Goal: Task Accomplishment & Management: Complete application form

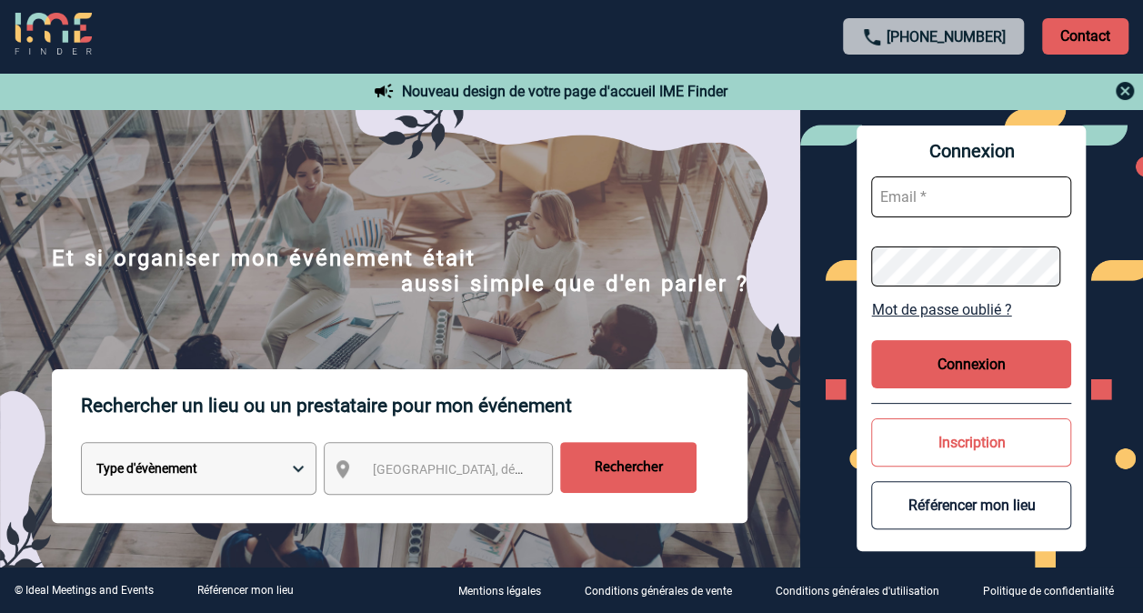
click at [248, 460] on select "Type d'évènement Séminaire avec nuitée Réunion Repas de groupe Team Building & …" at bounding box center [199, 468] width 236 height 53
select select "4"
click at [81, 444] on select "Type d'évènement Séminaire avec nuitée Réunion Repas de groupe Team Building & …" at bounding box center [199, 468] width 236 height 53
click at [462, 468] on span "[GEOGRAPHIC_DATA], département, région..." at bounding box center [498, 469] width 253 height 15
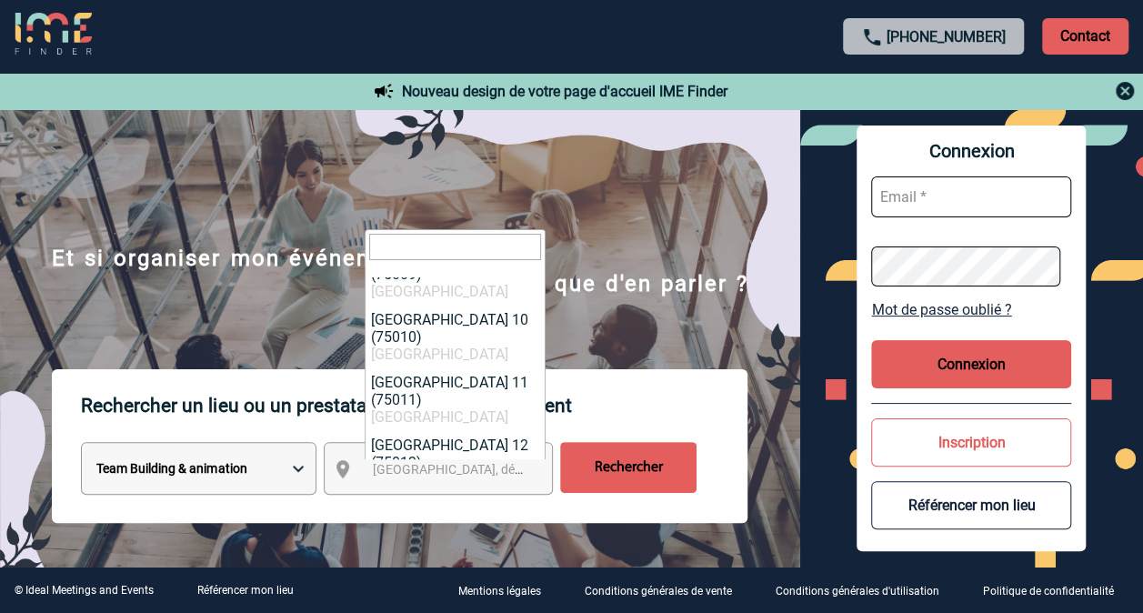
scroll to position [655, 0]
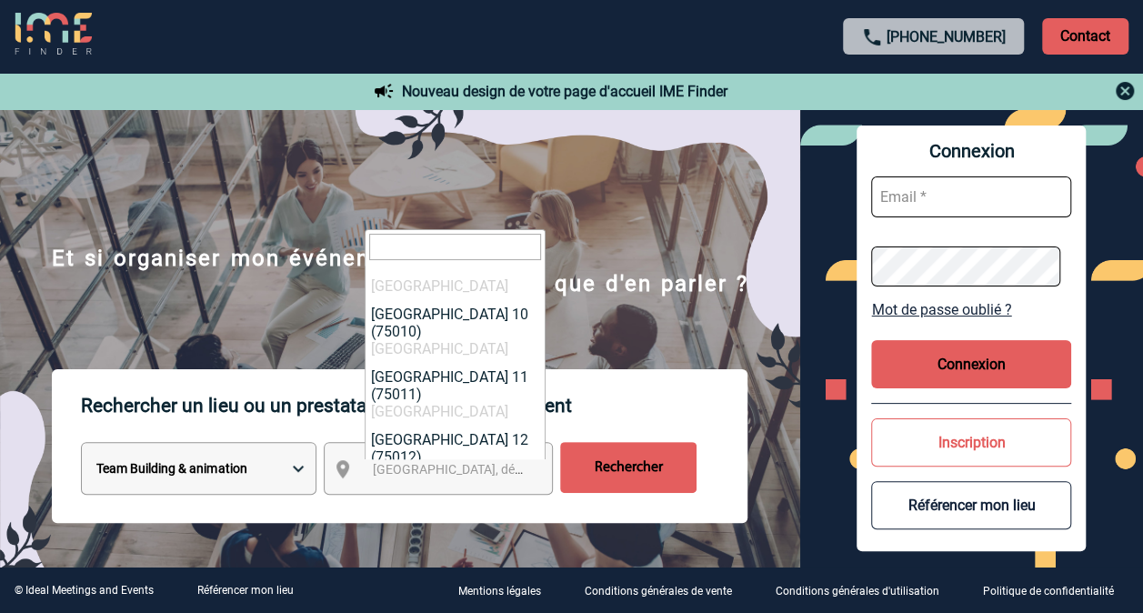
select select "261"
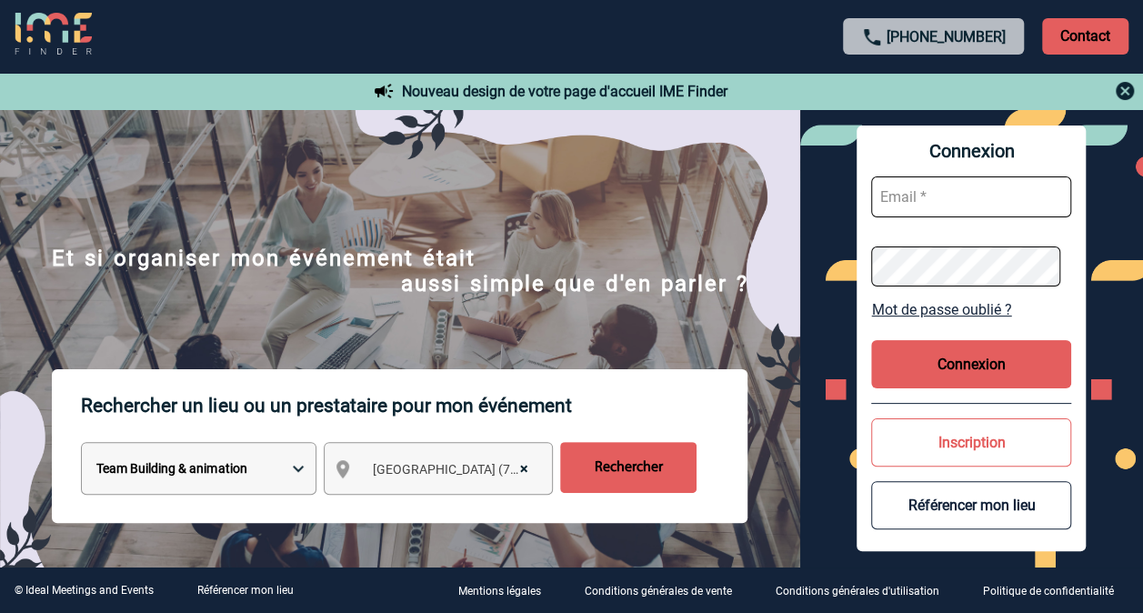
click at [612, 464] on input "Rechercher" at bounding box center [628, 467] width 136 height 51
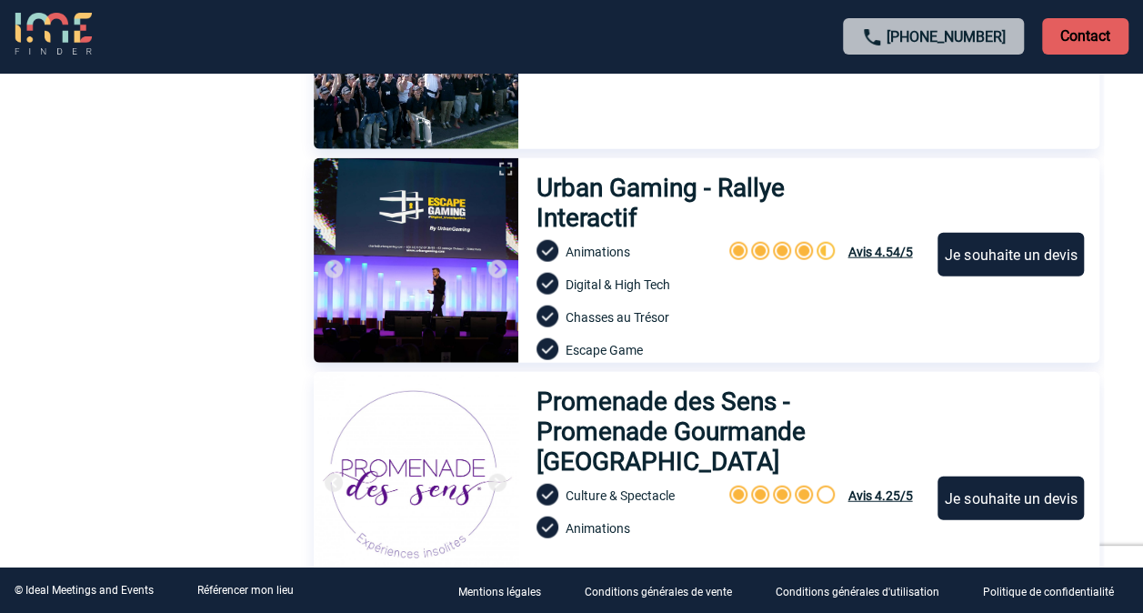
scroll to position [2037, 0]
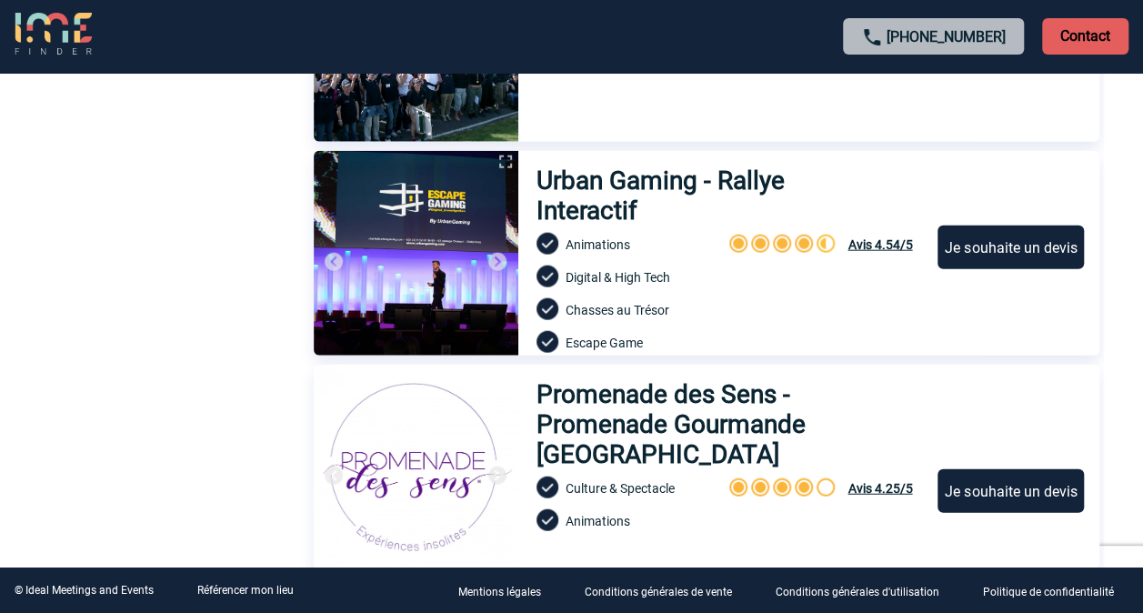
click at [997, 248] on div "Je souhaite un devis" at bounding box center [1011, 248] width 146 height 44
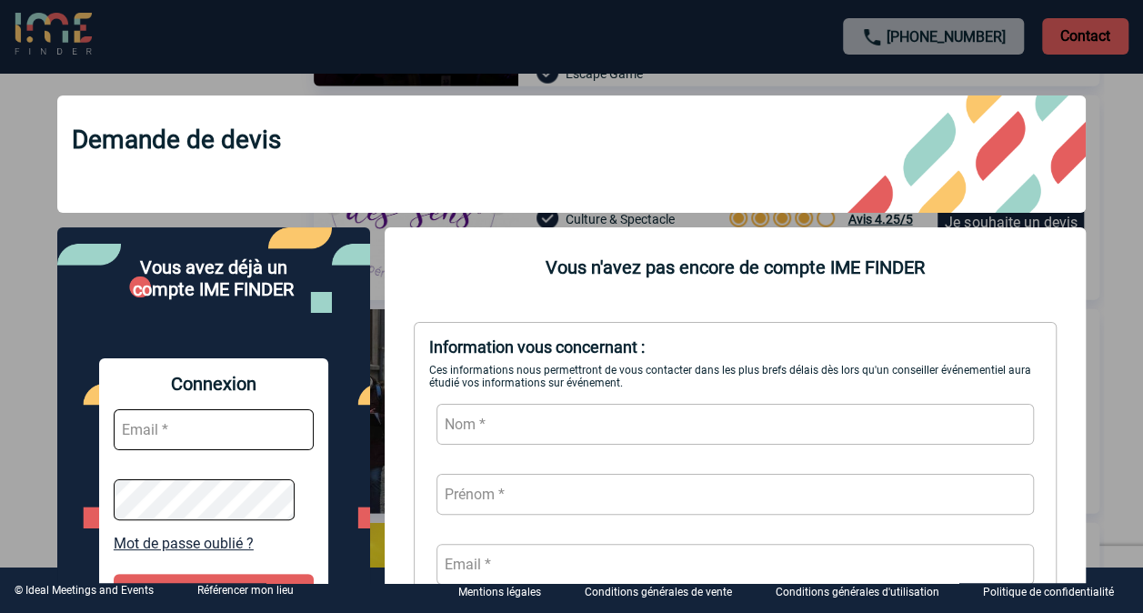
scroll to position [2336, 0]
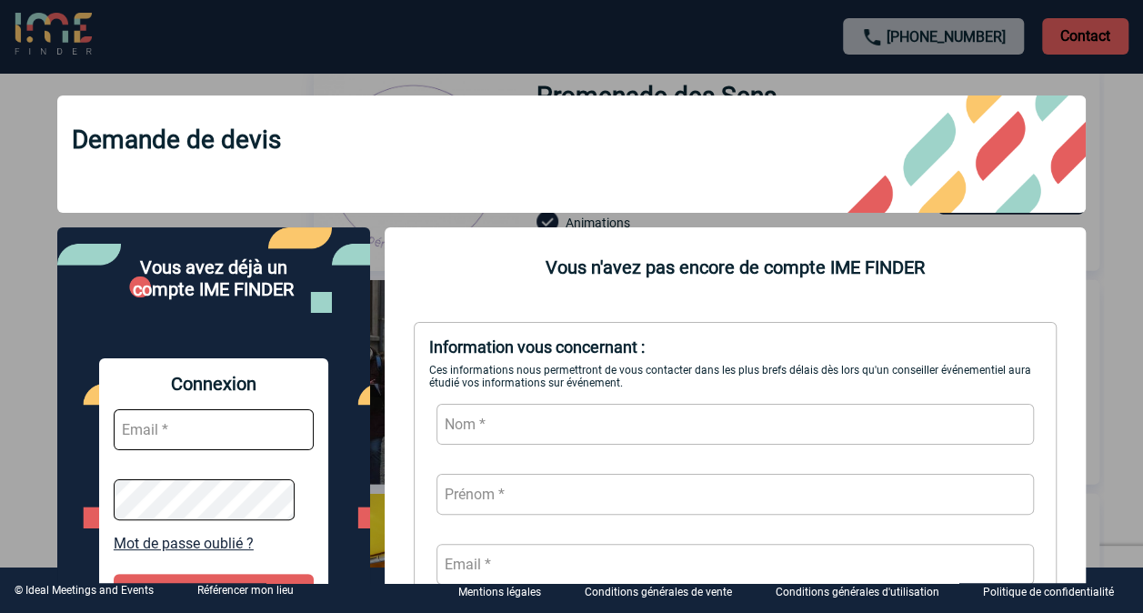
click at [547, 427] on input "text" at bounding box center [736, 424] width 598 height 41
type input "b"
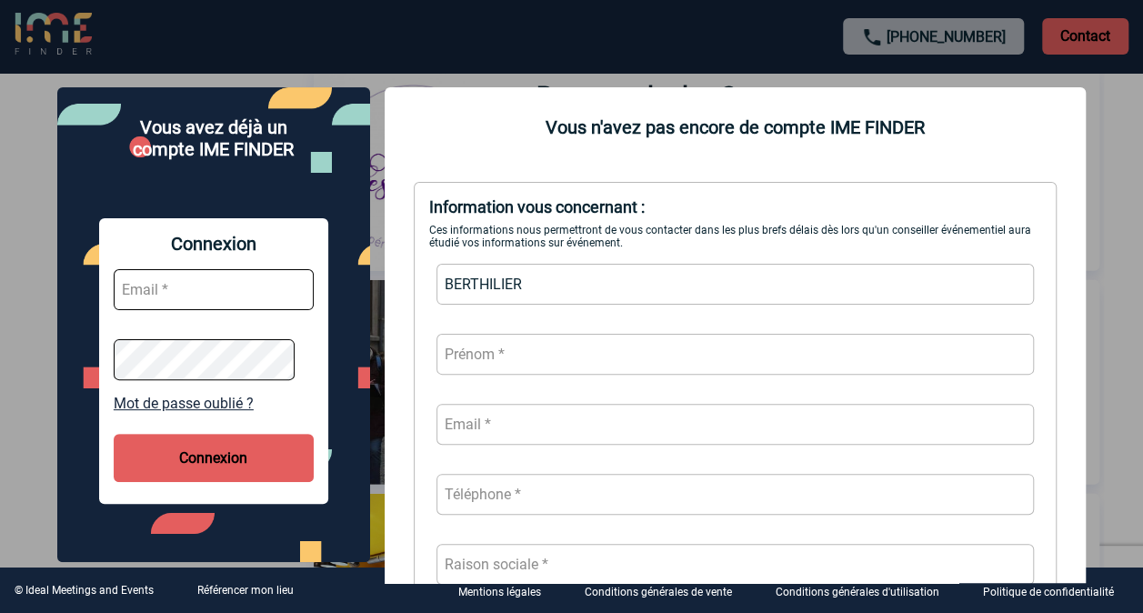
scroll to position [53, 0]
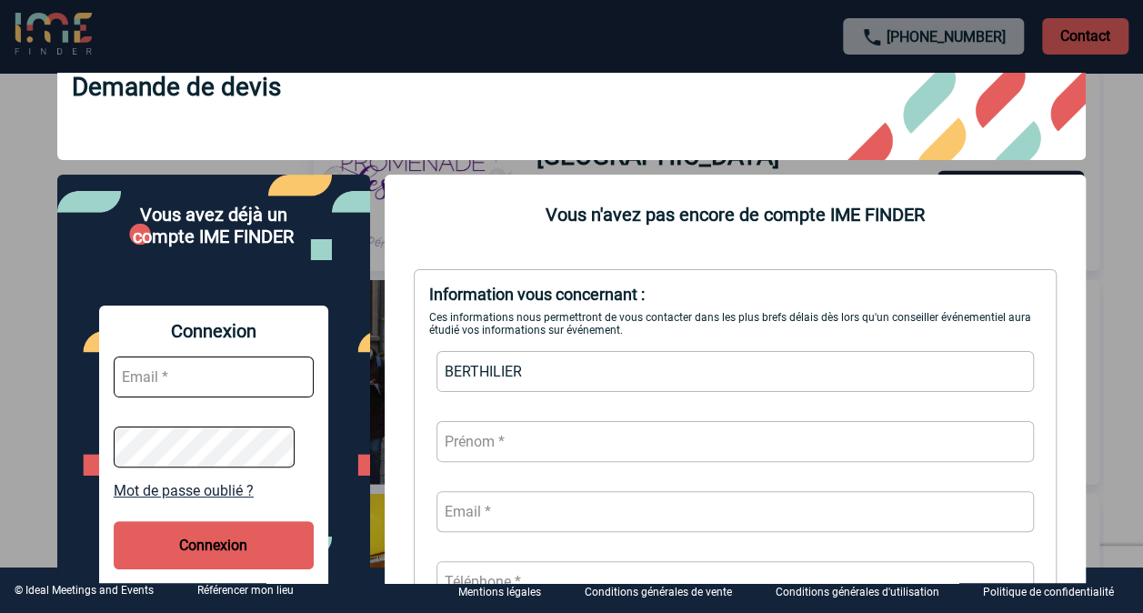
type input "BERTHILIER"
click at [493, 430] on input "text" at bounding box center [736, 441] width 598 height 41
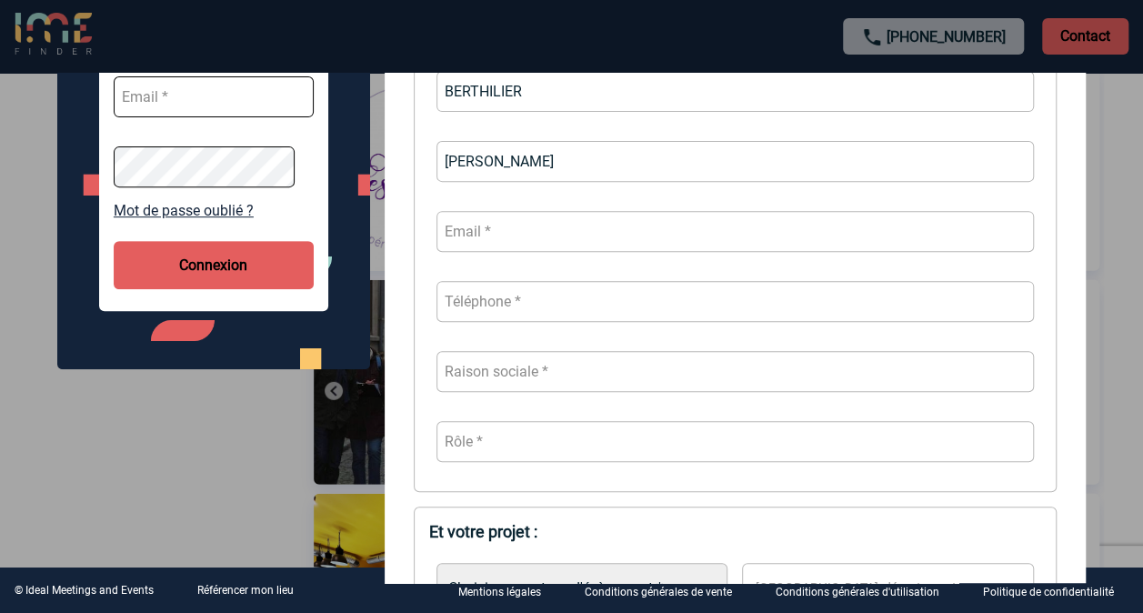
scroll to position [337, 0]
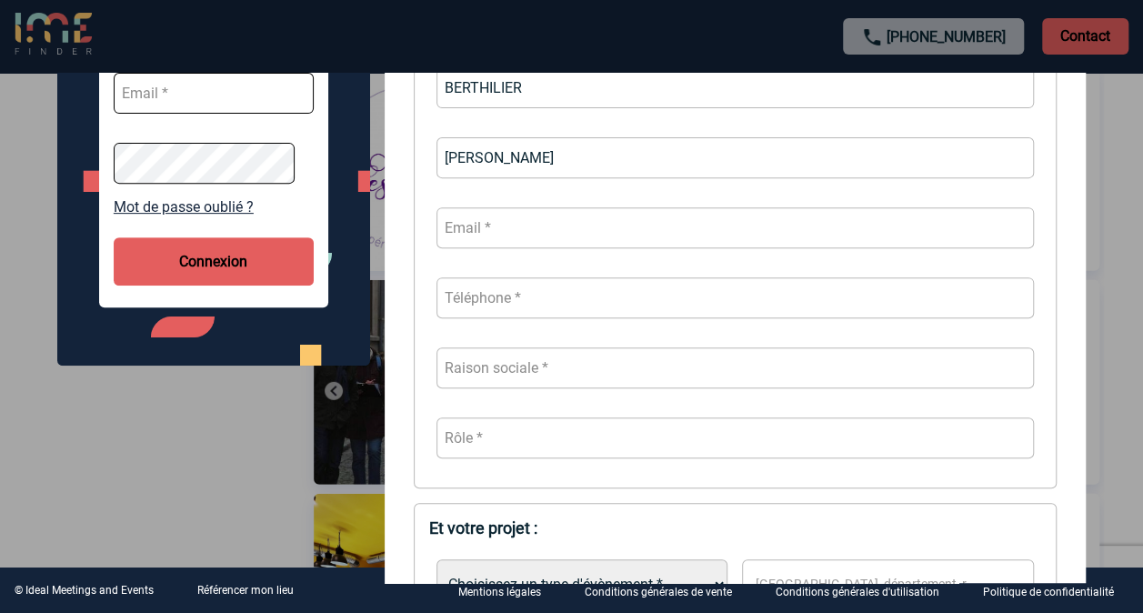
type input "[PERSON_NAME]"
click at [504, 240] on input "text" at bounding box center [736, 227] width 598 height 41
type input "[PERSON_NAME][EMAIL_ADDRESS][DOMAIN_NAME]"
click at [489, 309] on input "text" at bounding box center [736, 297] width 598 height 41
type input "0768393511"
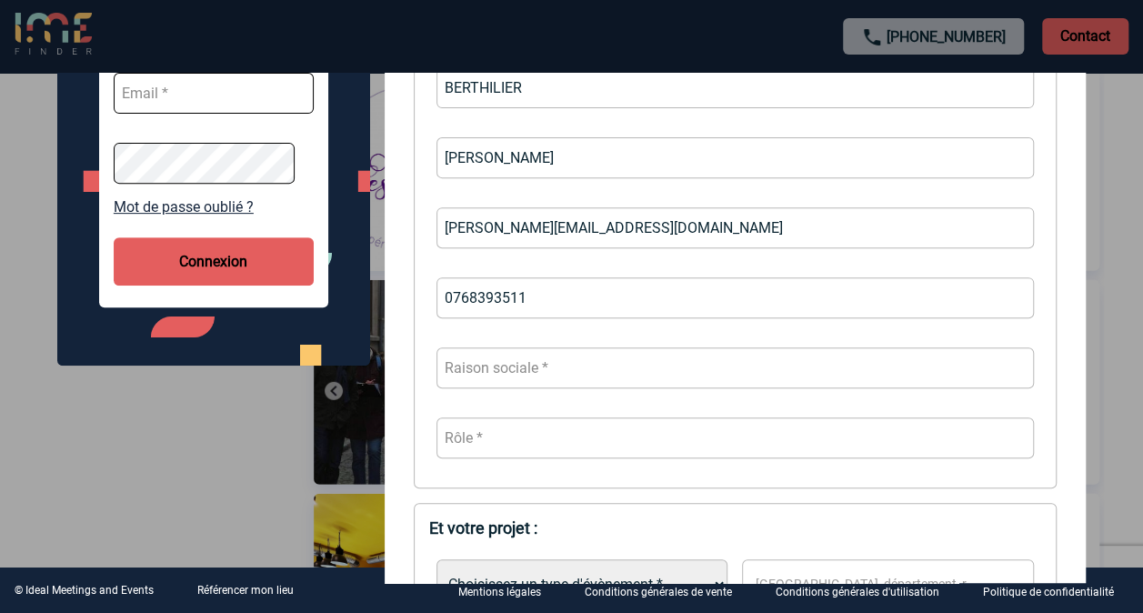
click at [498, 367] on input "text" at bounding box center [736, 367] width 598 height 41
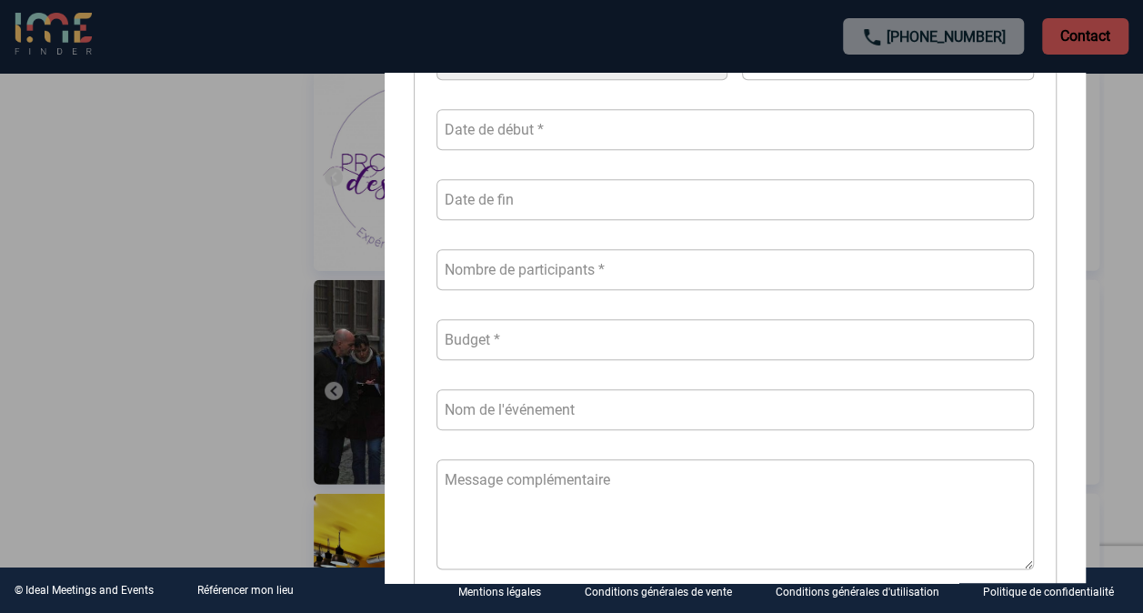
scroll to position [901, 0]
